Goal: Transaction & Acquisition: Purchase product/service

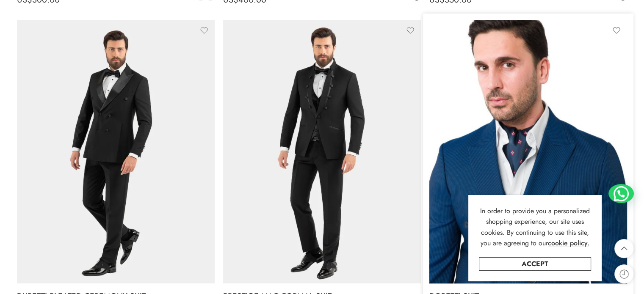
scroll to position [466, 0]
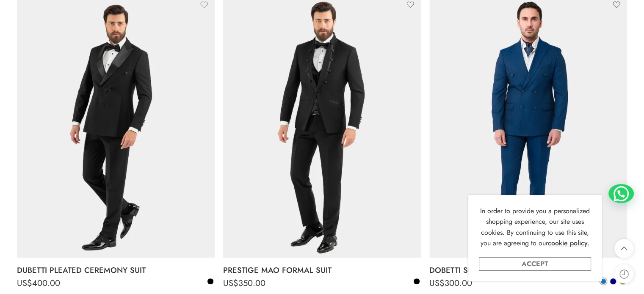
click at [546, 263] on link "Accept" at bounding box center [535, 265] width 112 height 14
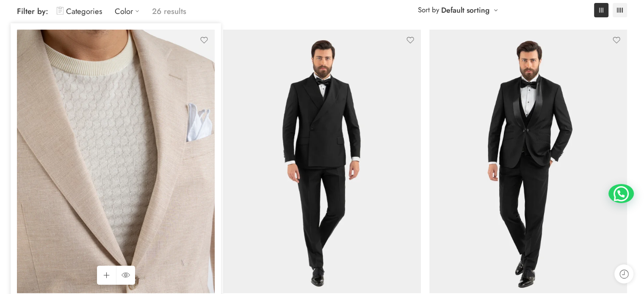
scroll to position [127, 0]
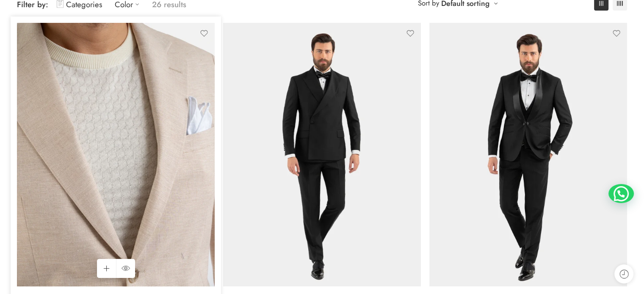
click at [132, 97] on img at bounding box center [116, 155] width 198 height 264
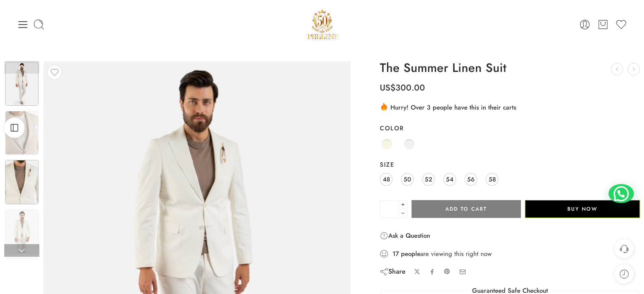
click at [15, 184] on img at bounding box center [21, 182] width 33 height 44
click at [24, 252] on link at bounding box center [21, 250] width 35 height 13
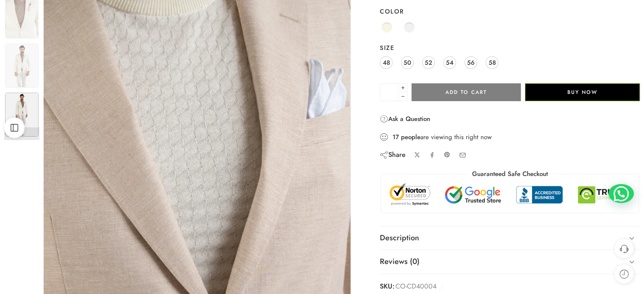
scroll to position [127, 0]
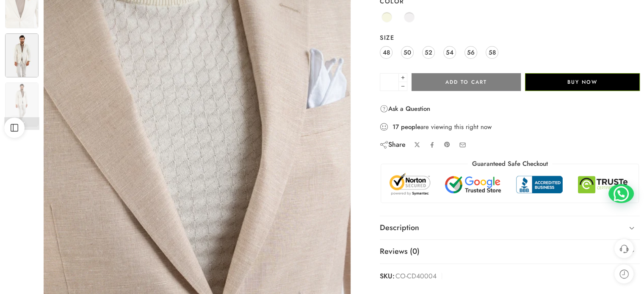
click at [28, 61] on img at bounding box center [21, 55] width 33 height 44
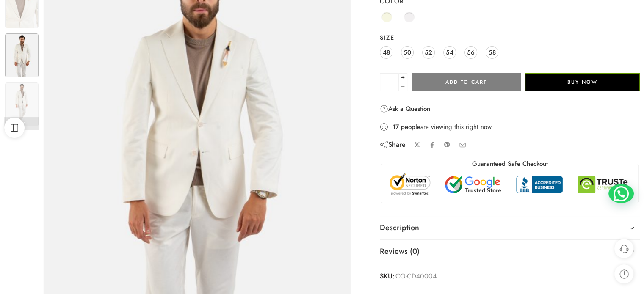
click at [195, 71] on img at bounding box center [197, 139] width 307 height 410
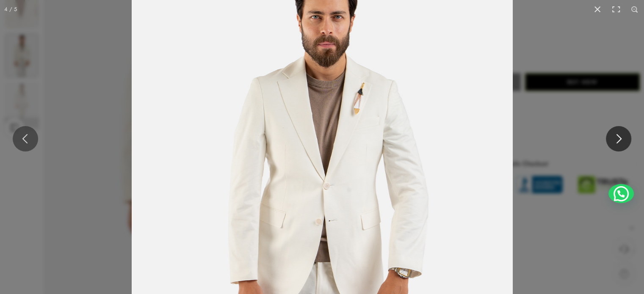
click at [612, 137] on button at bounding box center [618, 138] width 25 height 25
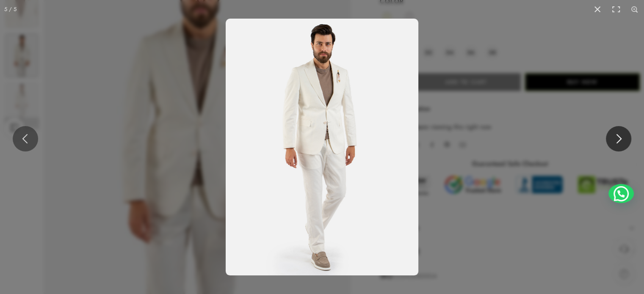
click at [621, 142] on button at bounding box center [618, 138] width 25 height 25
click at [37, 139] on button at bounding box center [25, 138] width 25 height 25
click at [24, 139] on button at bounding box center [25, 138] width 25 height 25
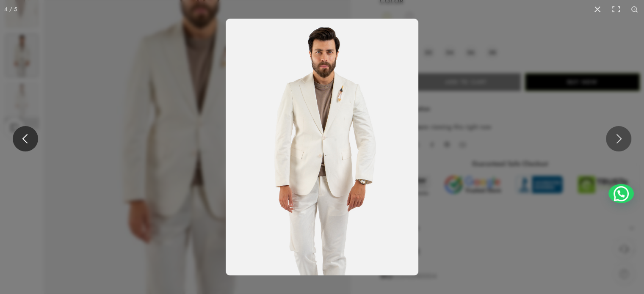
click at [24, 137] on button at bounding box center [25, 138] width 25 height 25
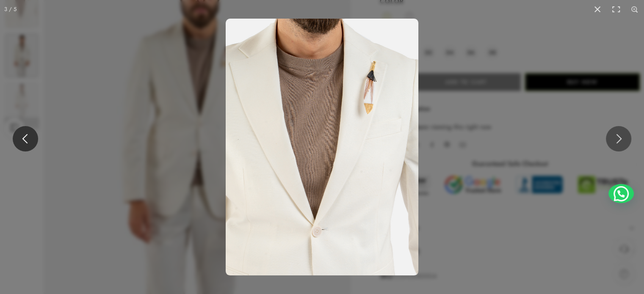
click at [27, 130] on button at bounding box center [25, 138] width 25 height 25
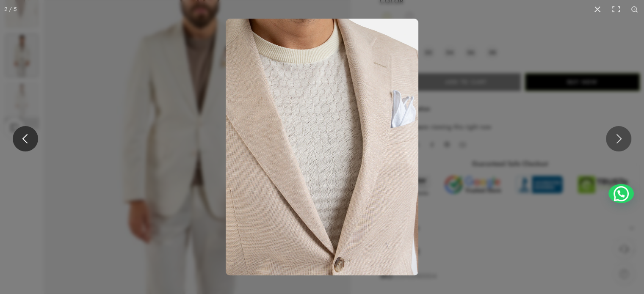
click at [27, 133] on button at bounding box center [25, 138] width 25 height 25
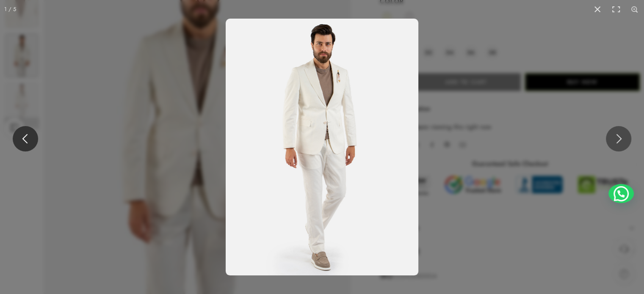
click at [27, 133] on button at bounding box center [25, 138] width 25 height 25
click at [615, 136] on button at bounding box center [618, 138] width 25 height 25
click at [620, 143] on button at bounding box center [618, 138] width 25 height 25
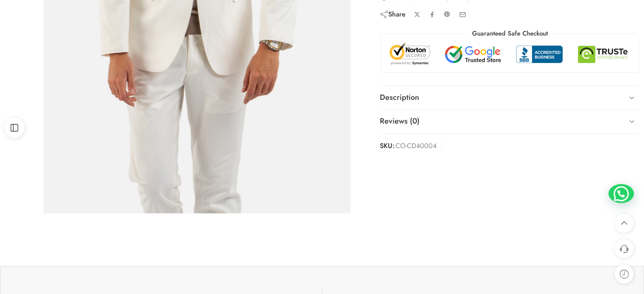
scroll to position [85, 0]
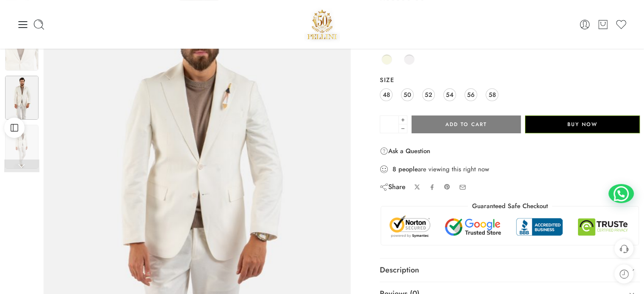
click at [20, 168] on link at bounding box center [21, 166] width 35 height 13
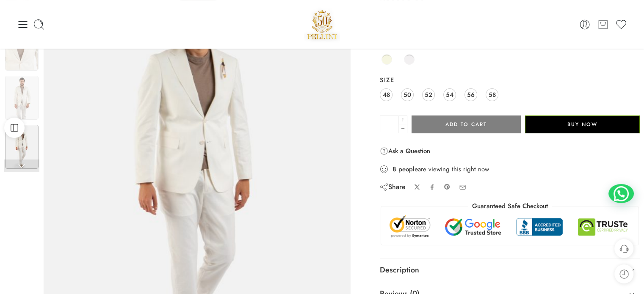
click at [25, 167] on link at bounding box center [21, 166] width 35 height 13
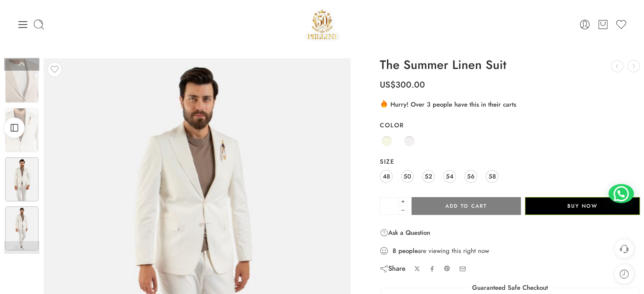
scroll to position [0, 0]
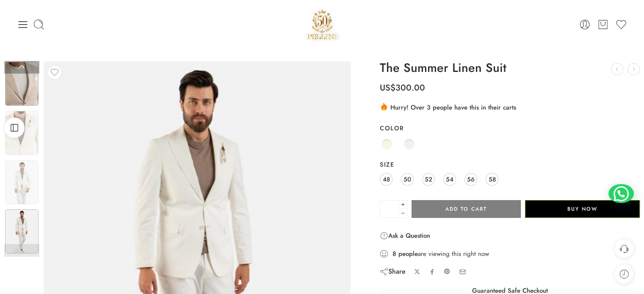
click at [32, 94] on img at bounding box center [21, 84] width 33 height 44
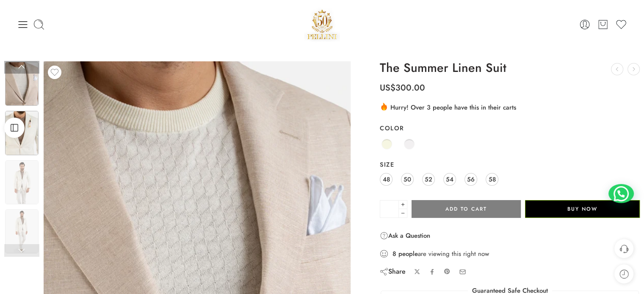
click at [30, 134] on img at bounding box center [21, 133] width 33 height 44
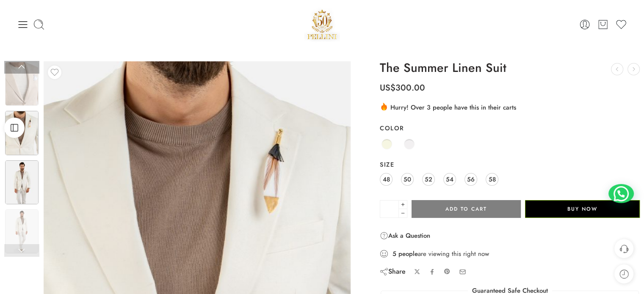
click at [26, 186] on img at bounding box center [21, 183] width 33 height 44
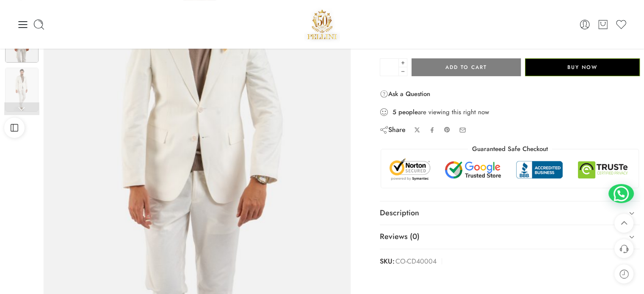
scroll to position [85, 0]
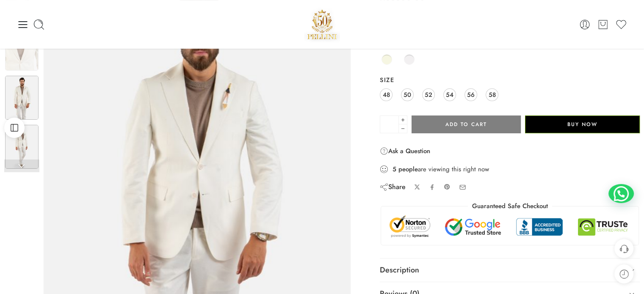
click at [32, 146] on img at bounding box center [21, 147] width 33 height 44
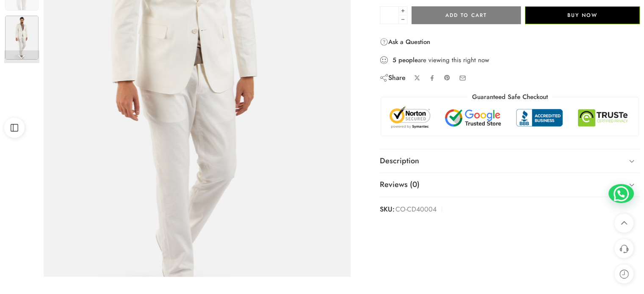
scroll to position [212, 0]
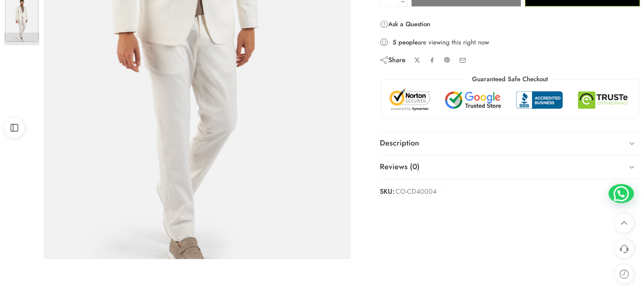
click at [227, 152] on img at bounding box center [189, 30] width 381 height 508
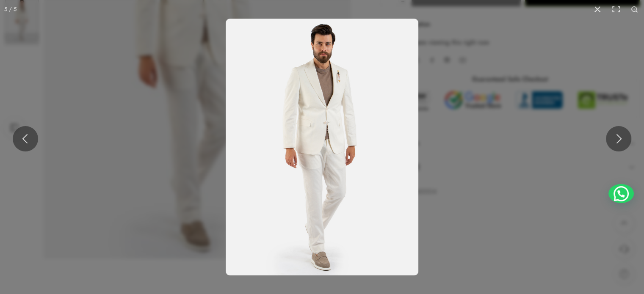
click at [332, 148] on img at bounding box center [322, 147] width 193 height 257
